Goal: Task Accomplishment & Management: Manage account settings

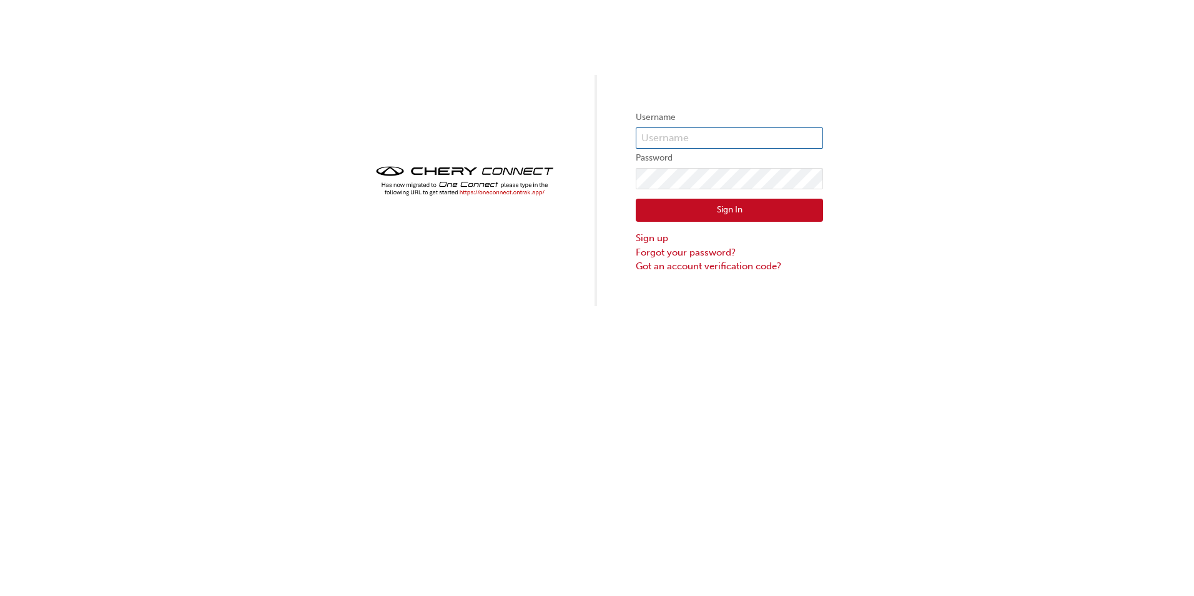
type input "CHAU1712"
click at [680, 209] on button "Sign In" at bounding box center [729, 211] width 187 height 24
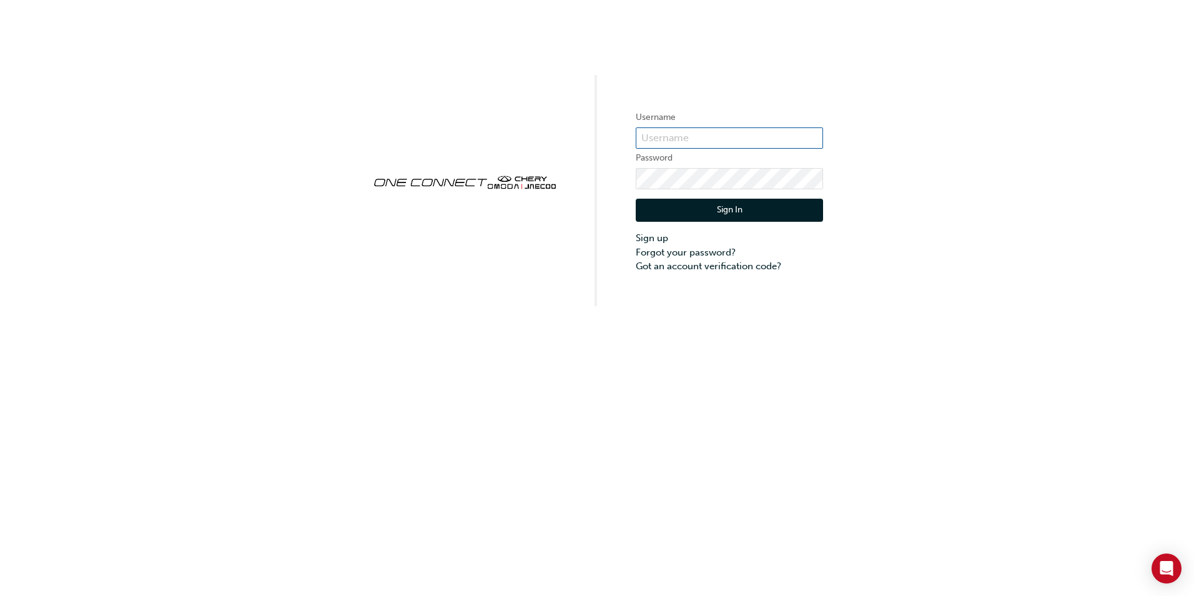
type input "CHAU1712"
click at [698, 208] on button "Sign In" at bounding box center [729, 211] width 187 height 24
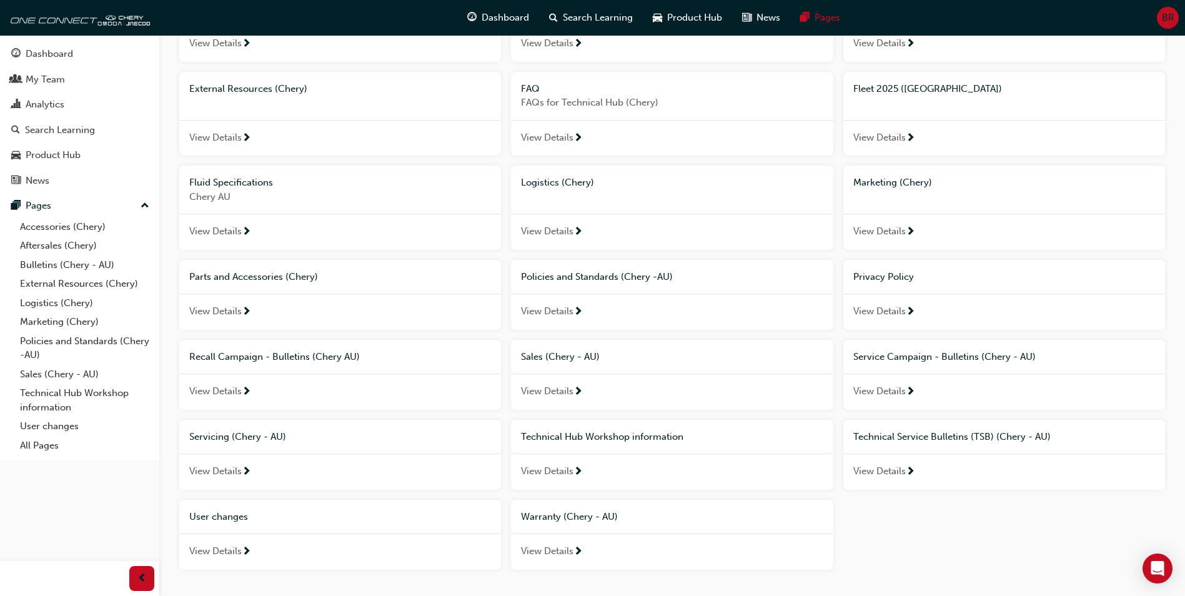
scroll to position [125, 0]
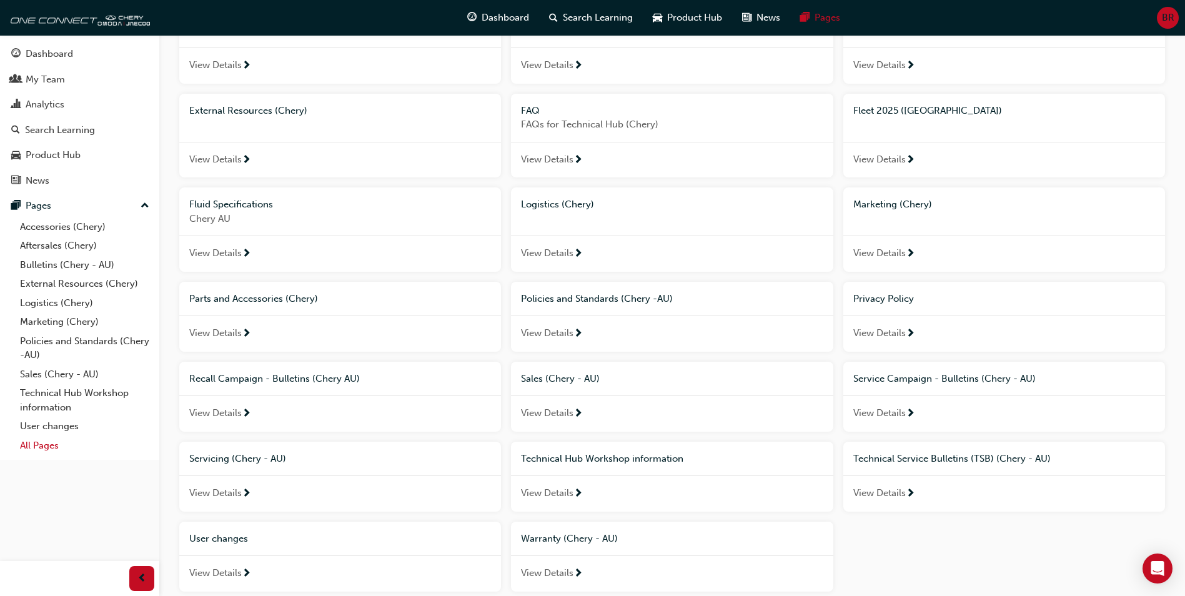
click at [38, 449] on link "All Pages" at bounding box center [84, 445] width 139 height 19
click at [1159, 16] on div "BR" at bounding box center [1168, 18] width 22 height 22
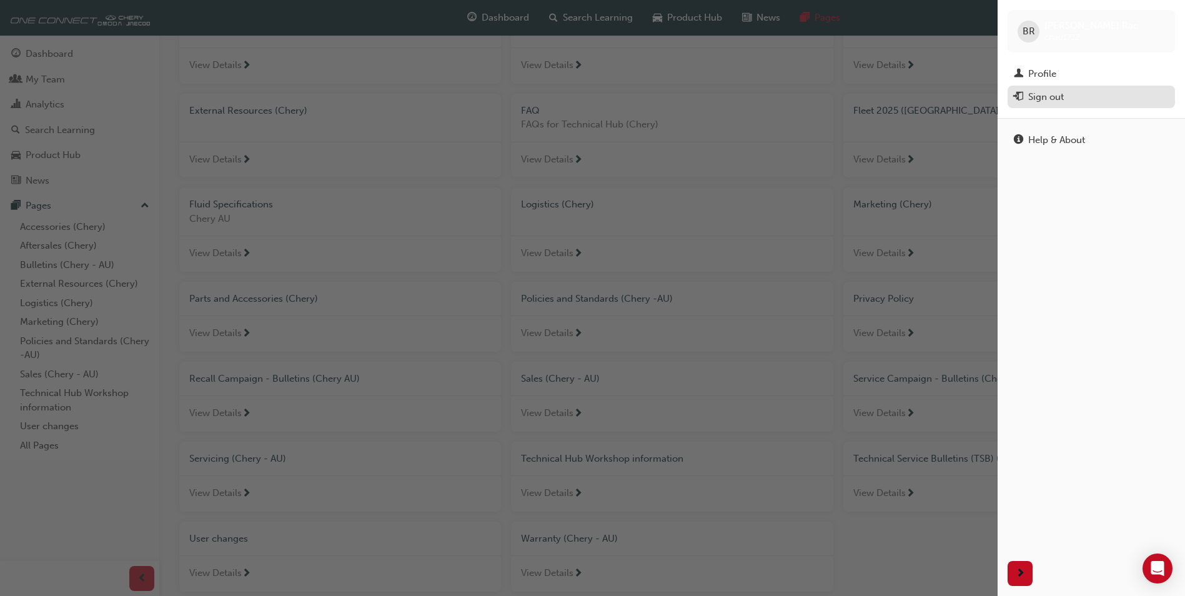
click at [1047, 92] on div "Sign out" at bounding box center [1046, 97] width 36 height 14
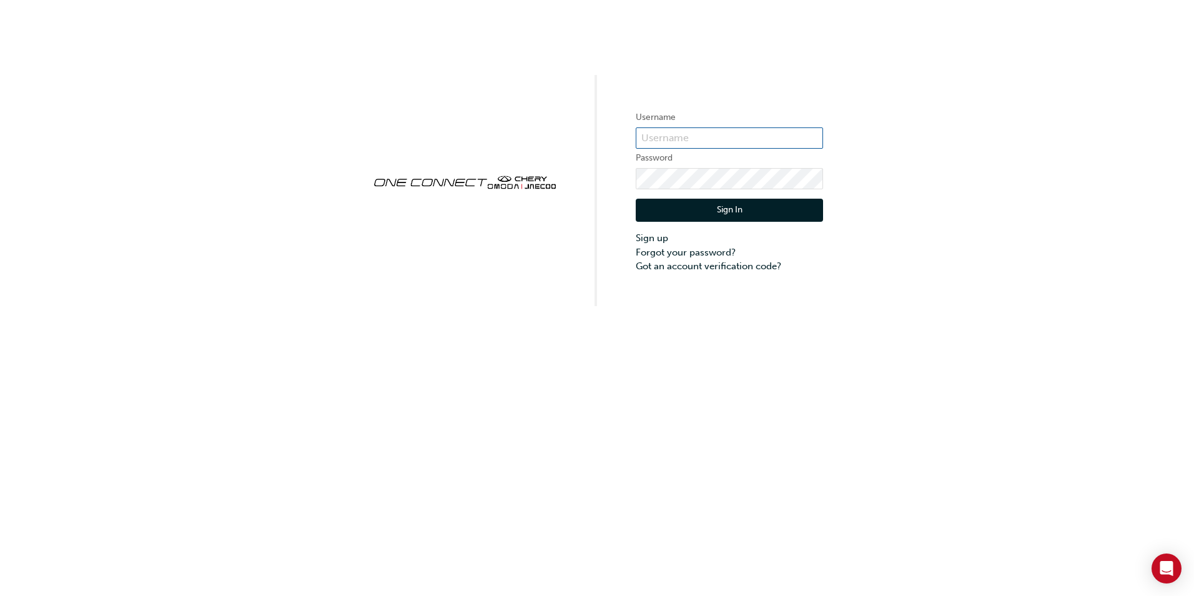
type input "CHAU1712"
